Goal: Obtain resource: Obtain resource

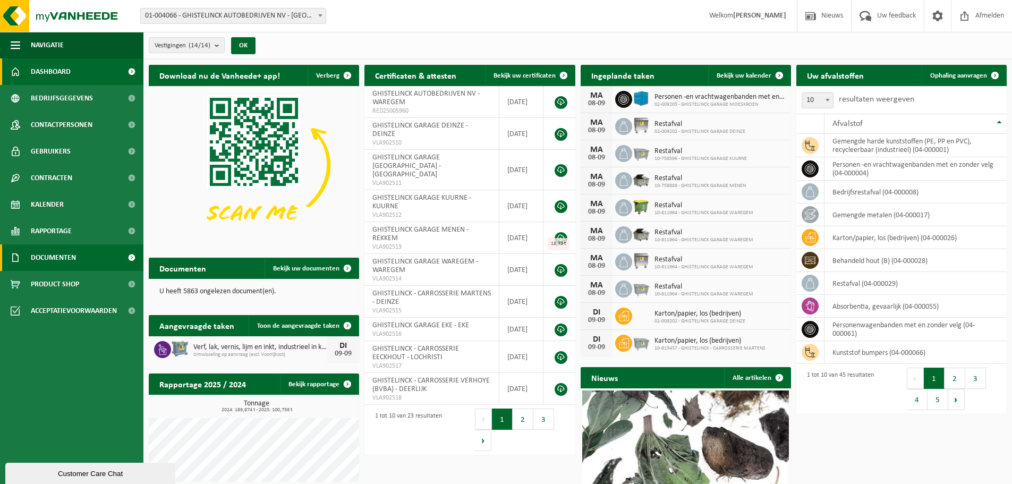
click at [76, 257] on span "Documenten" at bounding box center [53, 257] width 45 height 27
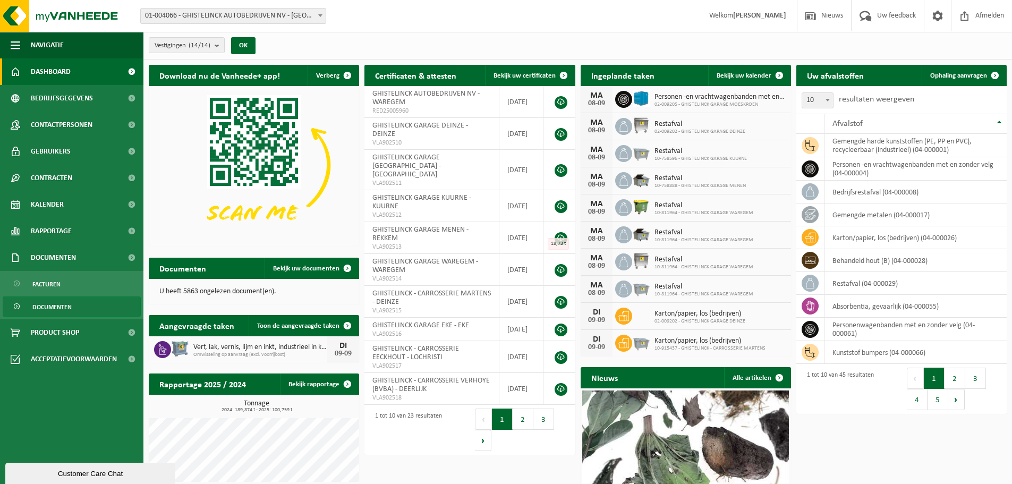
click at [60, 305] on span "Documenten" at bounding box center [51, 307] width 39 height 20
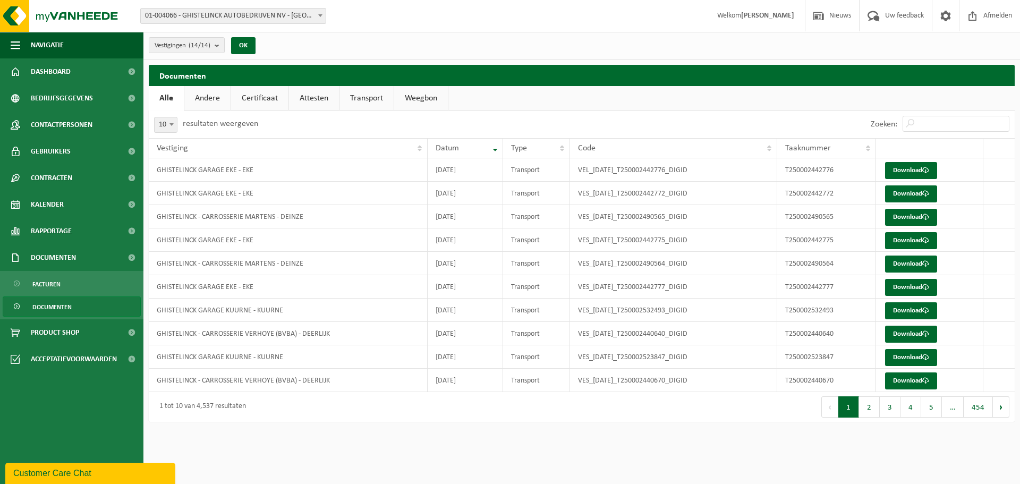
click at [229, 16] on span "01-004066 - GHISTELINCK AUTOBEDRIJVEN NV - [GEOGRAPHIC_DATA]" at bounding box center [233, 15] width 185 height 15
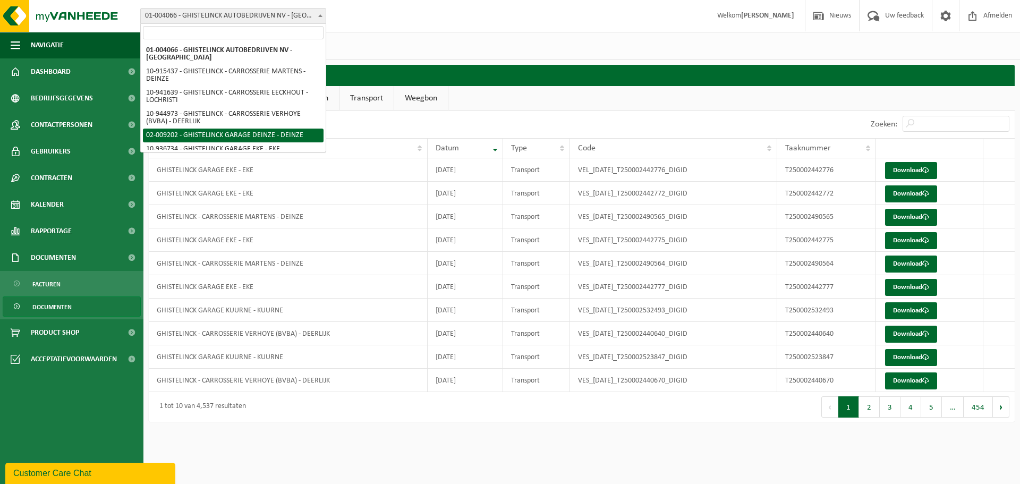
scroll to position [53, 0]
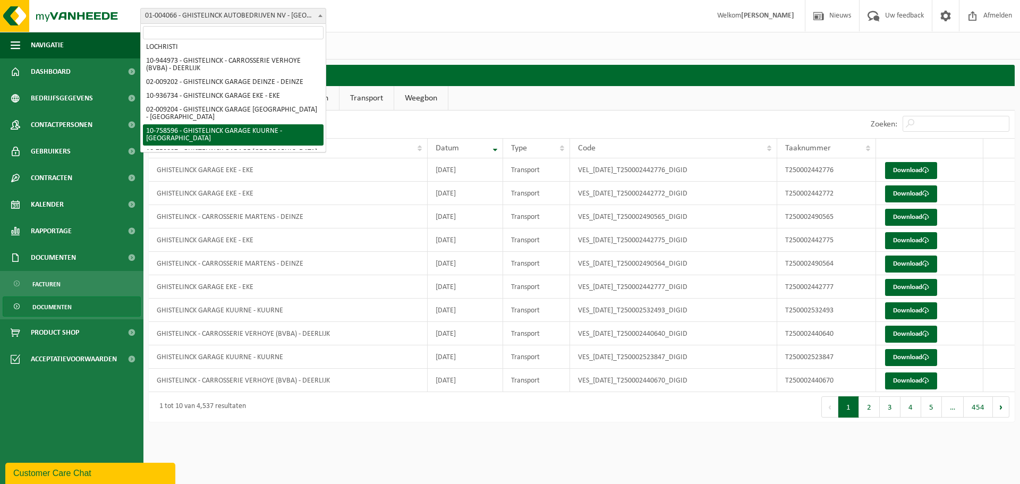
select select "9937"
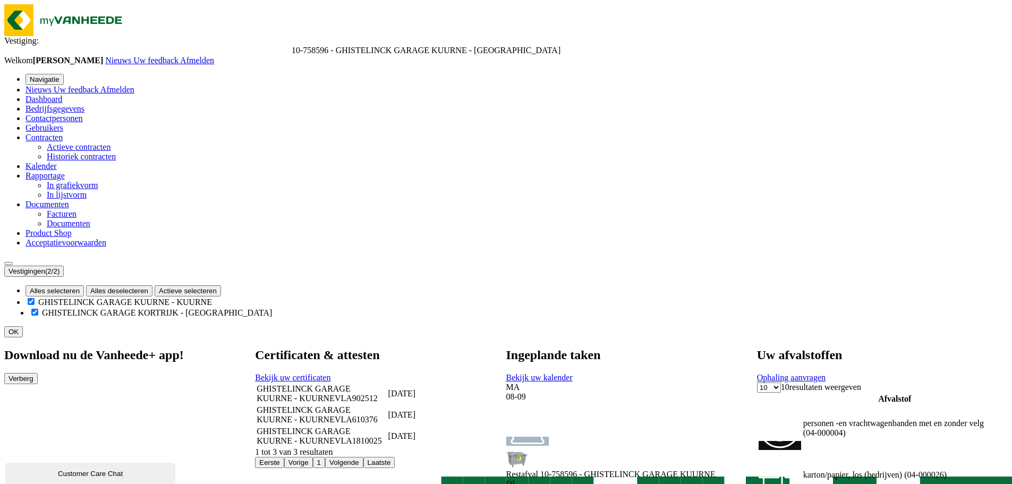
click at [62, 209] on span "Documenten" at bounding box center [47, 204] width 44 height 9
click at [59, 267] on count "(2/2)" at bounding box center [52, 271] width 14 height 8
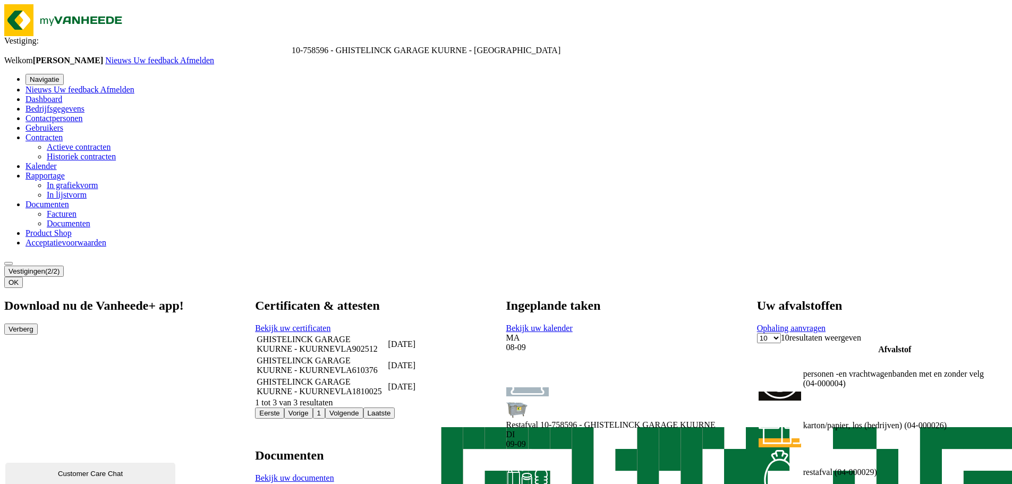
click at [81, 228] on link "Documenten" at bounding box center [69, 223] width 44 height 9
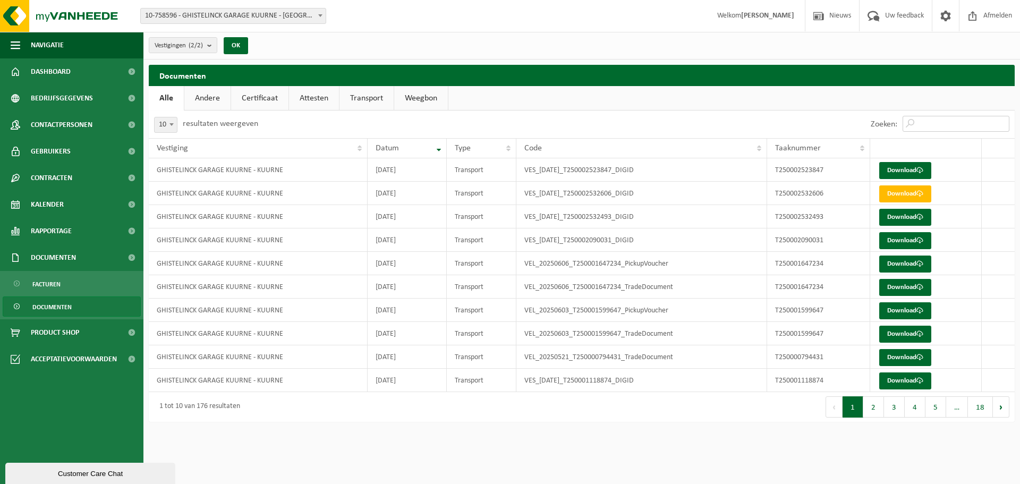
click at [943, 119] on input "Zoeken:" at bounding box center [956, 124] width 107 height 16
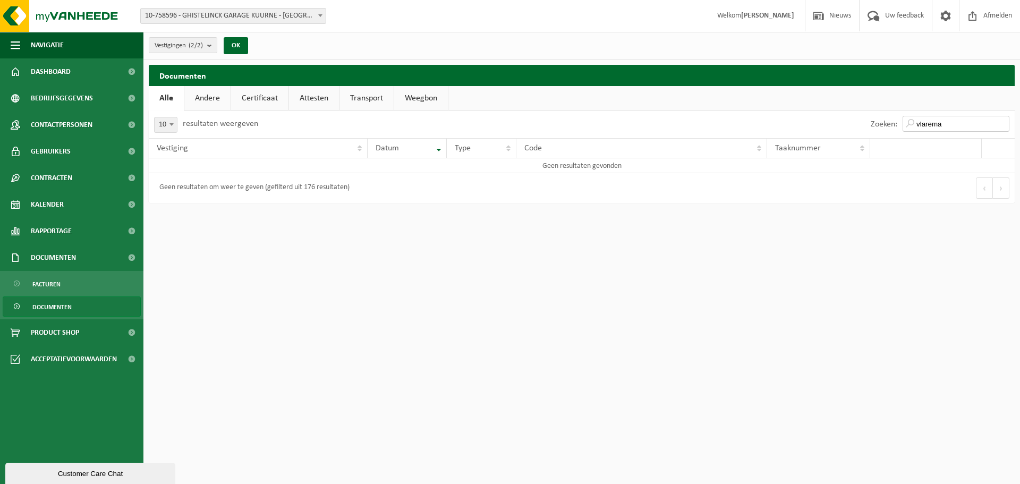
type input "vlarema"
click at [273, 95] on link "Certificaat" at bounding box center [259, 98] width 57 height 24
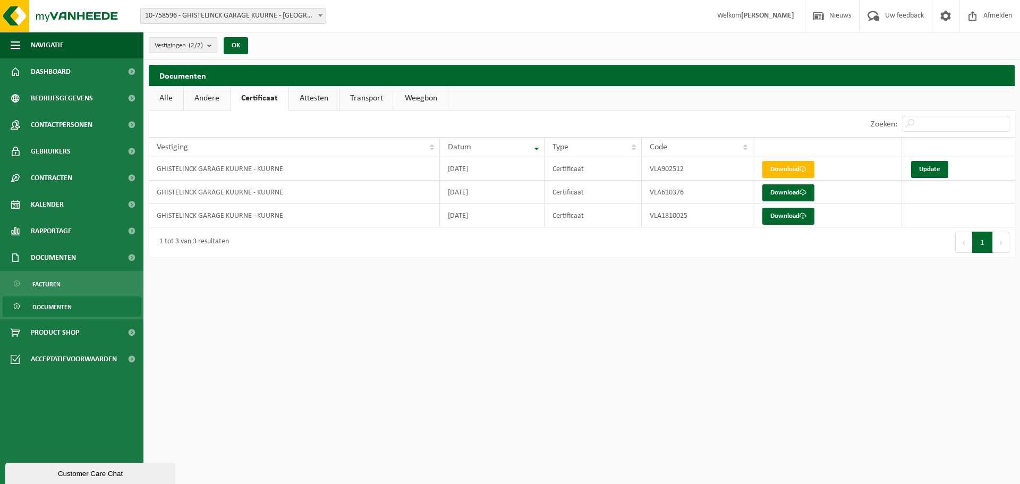
click at [311, 97] on link "Attesten" at bounding box center [314, 98] width 50 height 24
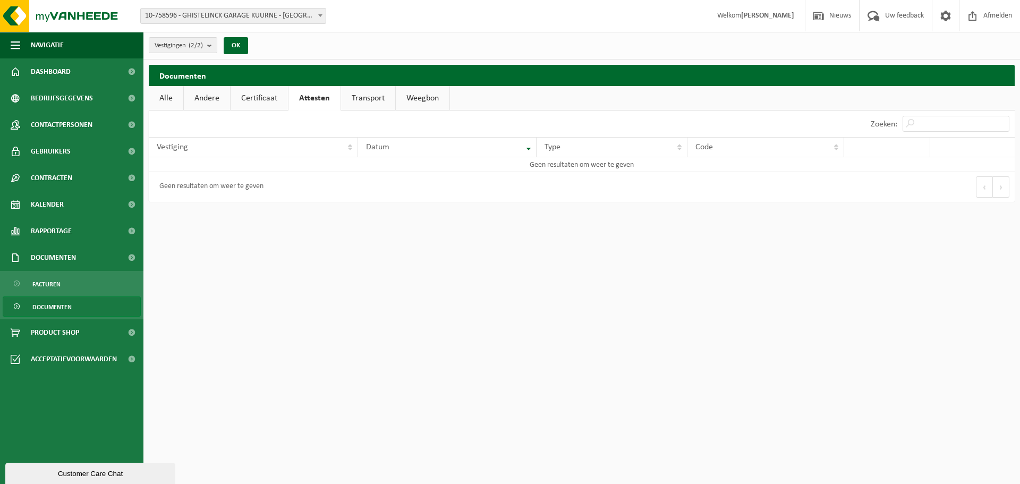
click at [266, 99] on link "Certificaat" at bounding box center [259, 98] width 57 height 24
